Goal: Transaction & Acquisition: Purchase product/service

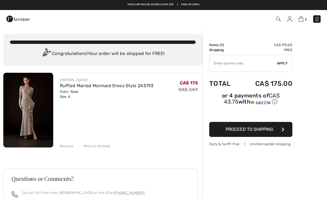
click at [220, 62] on input "TEXT" at bounding box center [242, 63] width 67 height 17
type input "NEW15"
click at [283, 64] on span "Apply" at bounding box center [282, 63] width 11 height 5
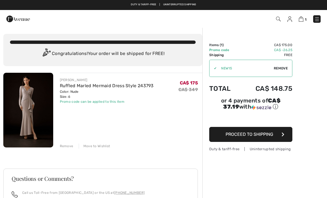
click at [250, 135] on span "Proceed to Shipping" at bounding box center [250, 133] width 48 height 5
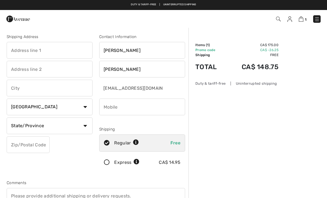
click at [14, 47] on input "text" at bounding box center [50, 50] width 86 height 17
click at [68, 50] on input "[STREET_ADDRESS][PERSON_NAME][PERSON_NAME]" at bounding box center [50, 50] width 86 height 17
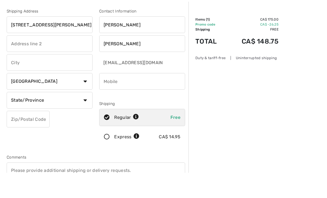
type input "[STREET_ADDRESS][PERSON_NAME][PERSON_NAME]"
click at [14, 80] on input "text" at bounding box center [50, 88] width 86 height 17
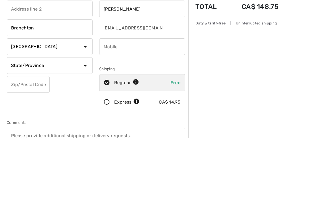
type input "Branchton"
click at [25, 117] on select "State/Province [GEOGRAPHIC_DATA] [GEOGRAPHIC_DATA] [GEOGRAPHIC_DATA] [GEOGRAPHI…" at bounding box center [50, 125] width 86 height 17
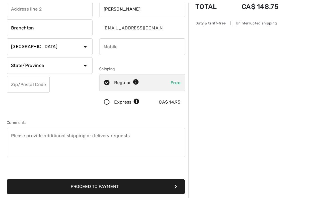
select select "ON"
click at [111, 46] on input "phone" at bounding box center [142, 46] width 86 height 17
type input "5198414010"
click at [16, 83] on input "text" at bounding box center [28, 84] width 43 height 17
